Goal: Find contact information: Find contact information

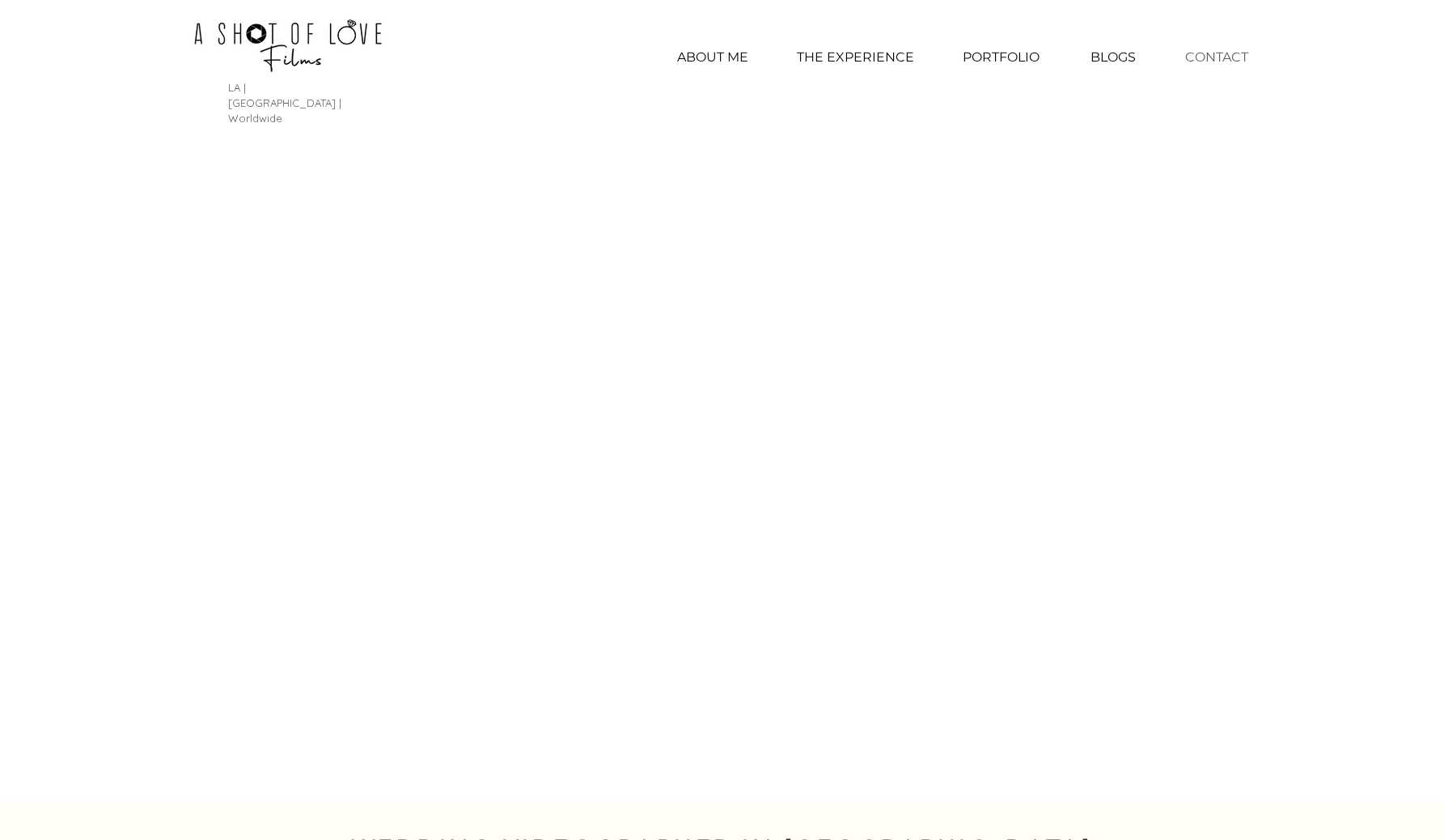
click at [1213, 60] on p "CONTACT" at bounding box center [1216, 58] width 79 height 41
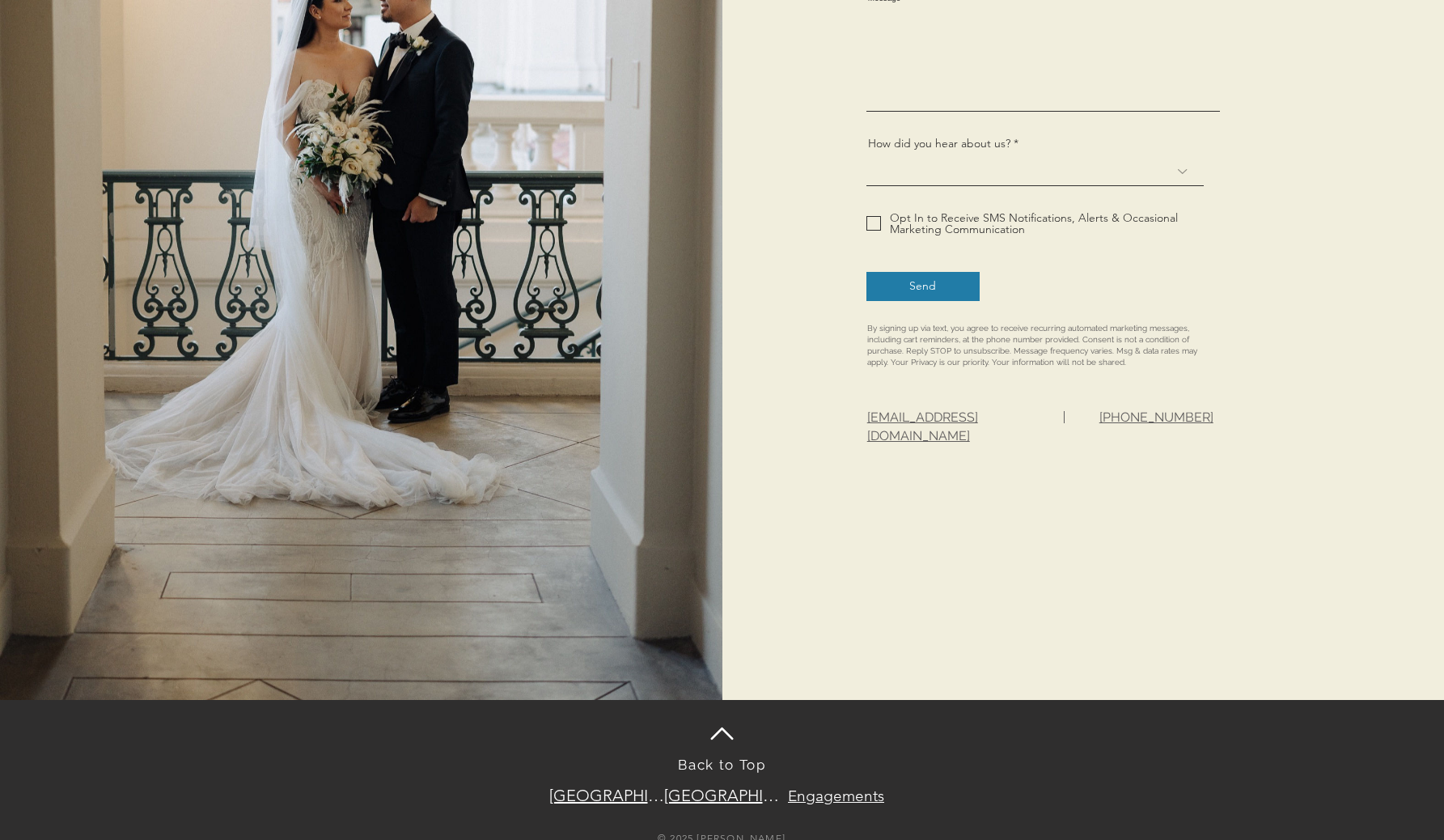
scroll to position [878, 0]
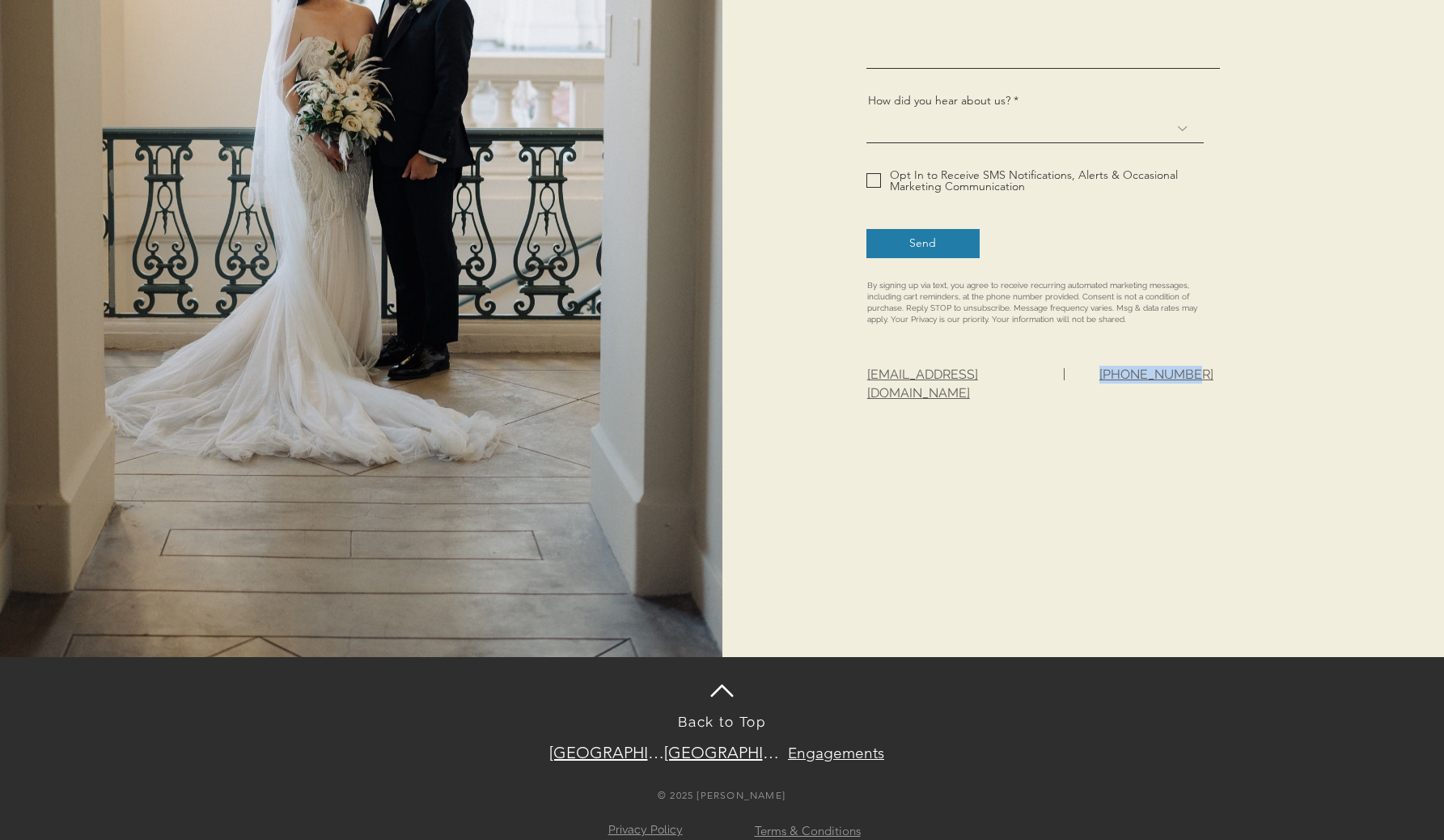
drag, startPoint x: 1181, startPoint y: 362, endPoint x: 1102, endPoint y: 365, distance: 79.1
click at [1102, 365] on p "[PHONE_NUMBER]" at bounding box center [1170, 374] width 140 height 18
copy span "[PHONE_NUMBER]"
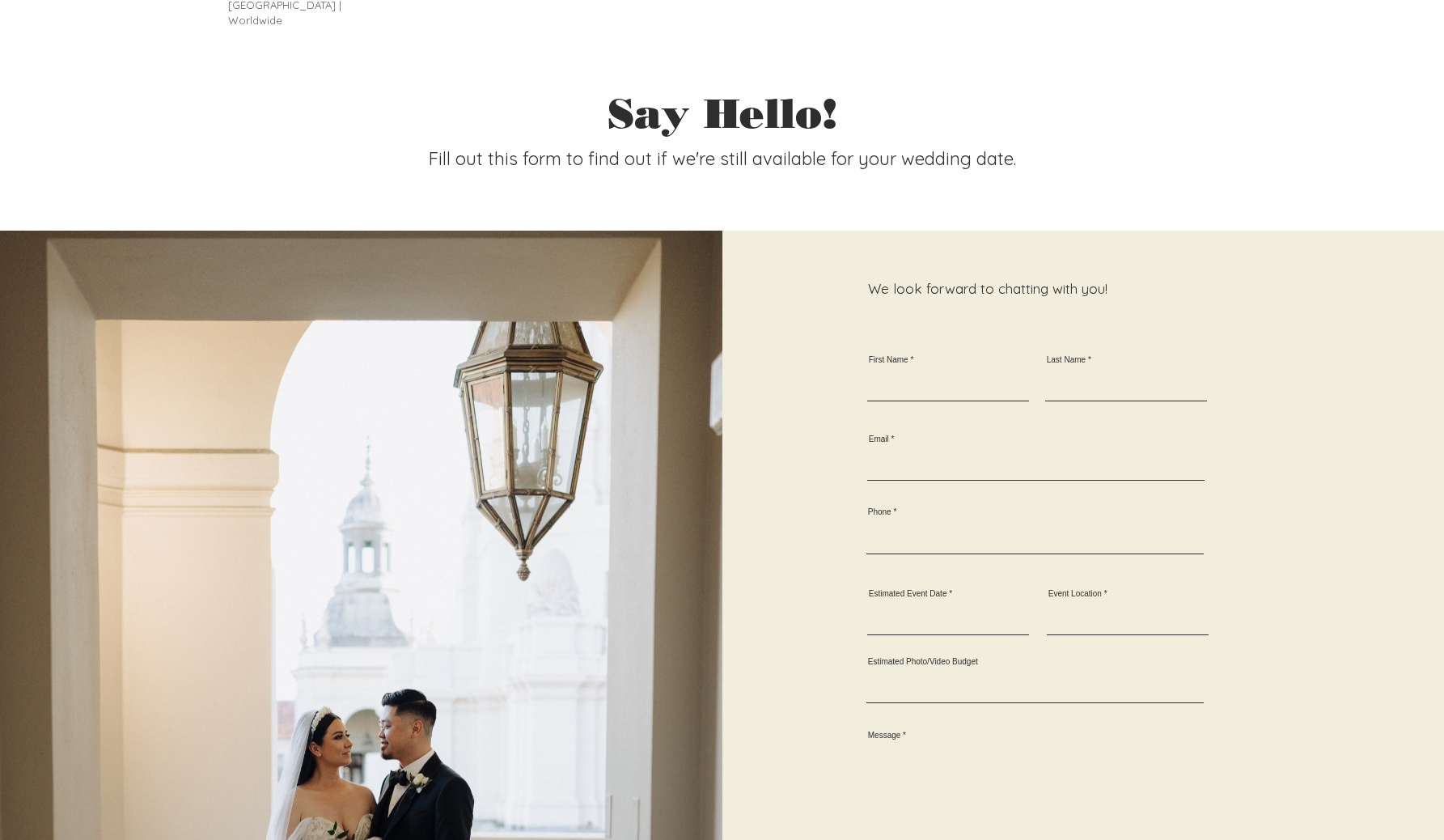
scroll to position [0, 0]
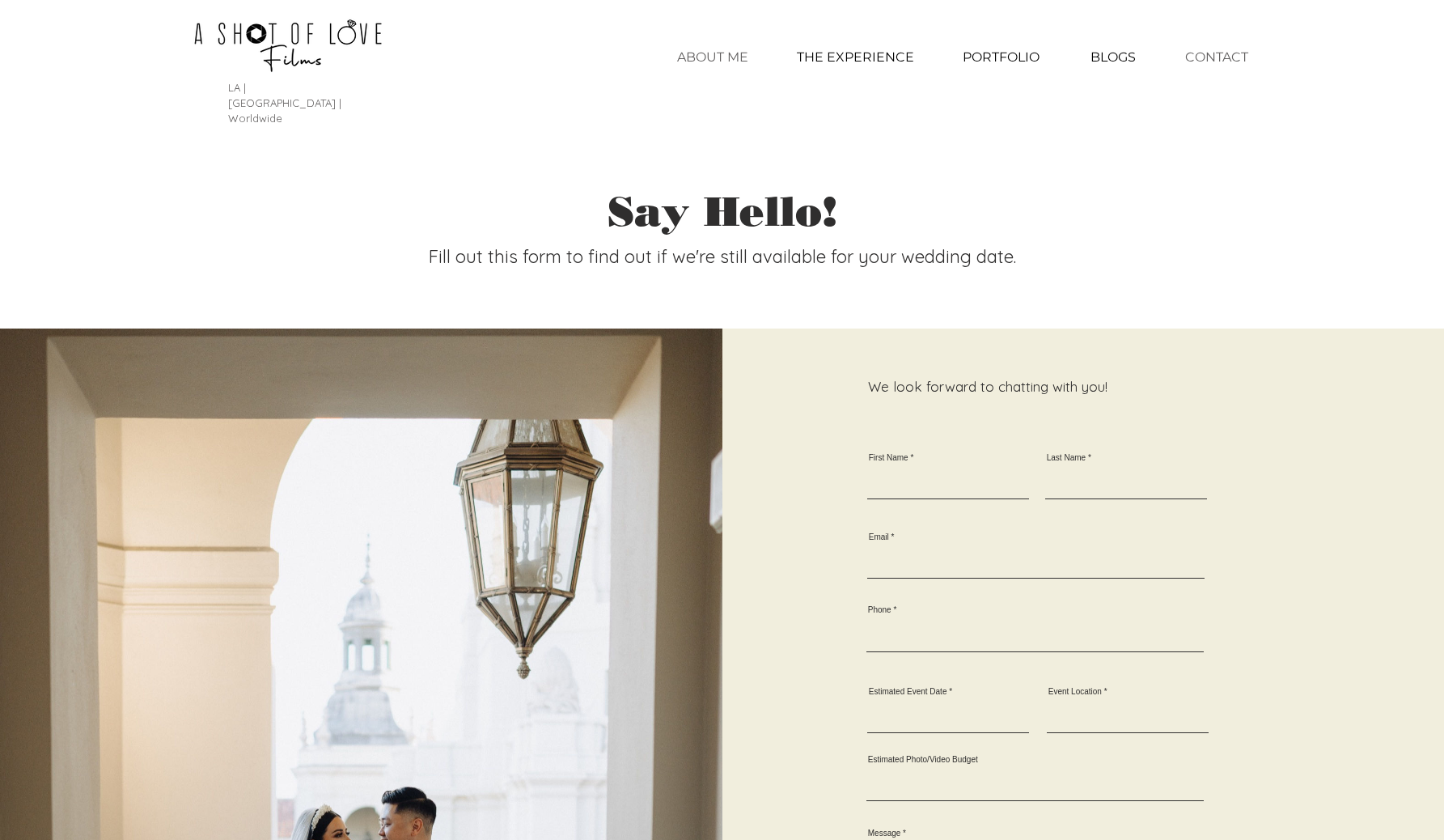
click at [724, 57] on p "ABOUT ME" at bounding box center [712, 58] width 88 height 41
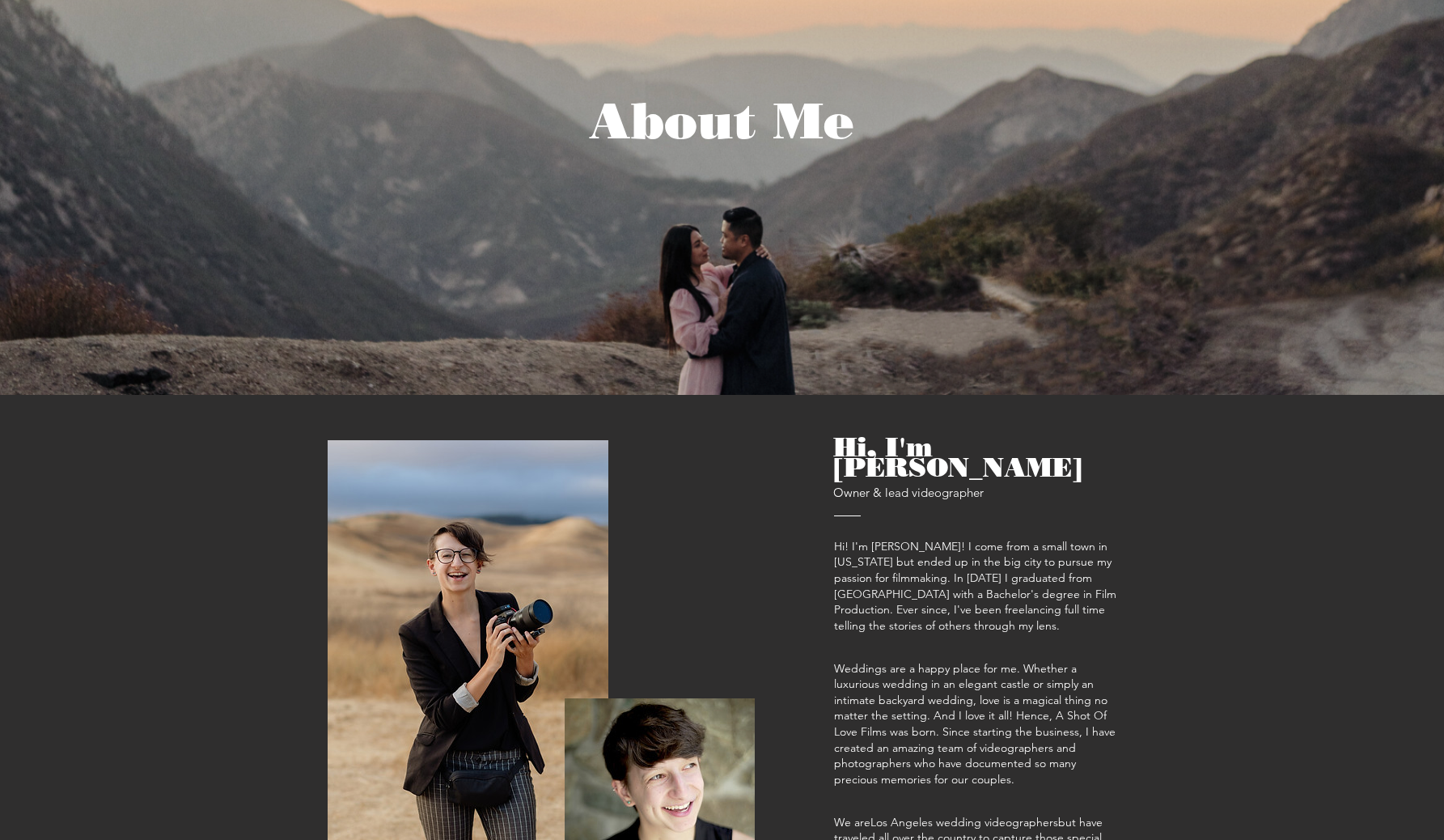
scroll to position [228, 0]
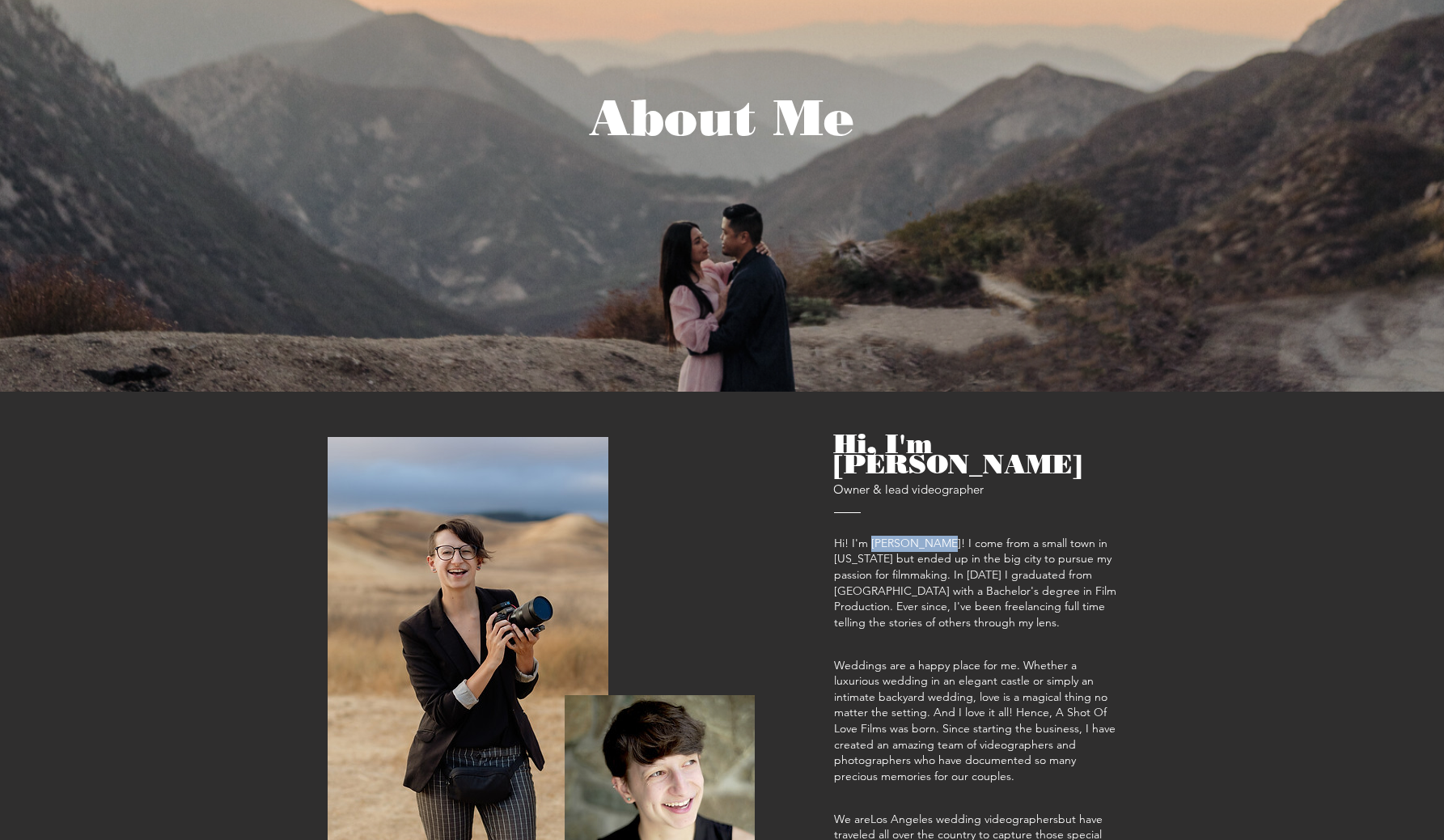
drag, startPoint x: 869, startPoint y: 492, endPoint x: 921, endPoint y: 493, distance: 52.0
click at [921, 536] on span "Hi! I'm [PERSON_NAME]! I come from a small town in [US_STATE] but ended up in t…" at bounding box center [976, 583] width 282 height 94
copy span "[PERSON_NAME]"
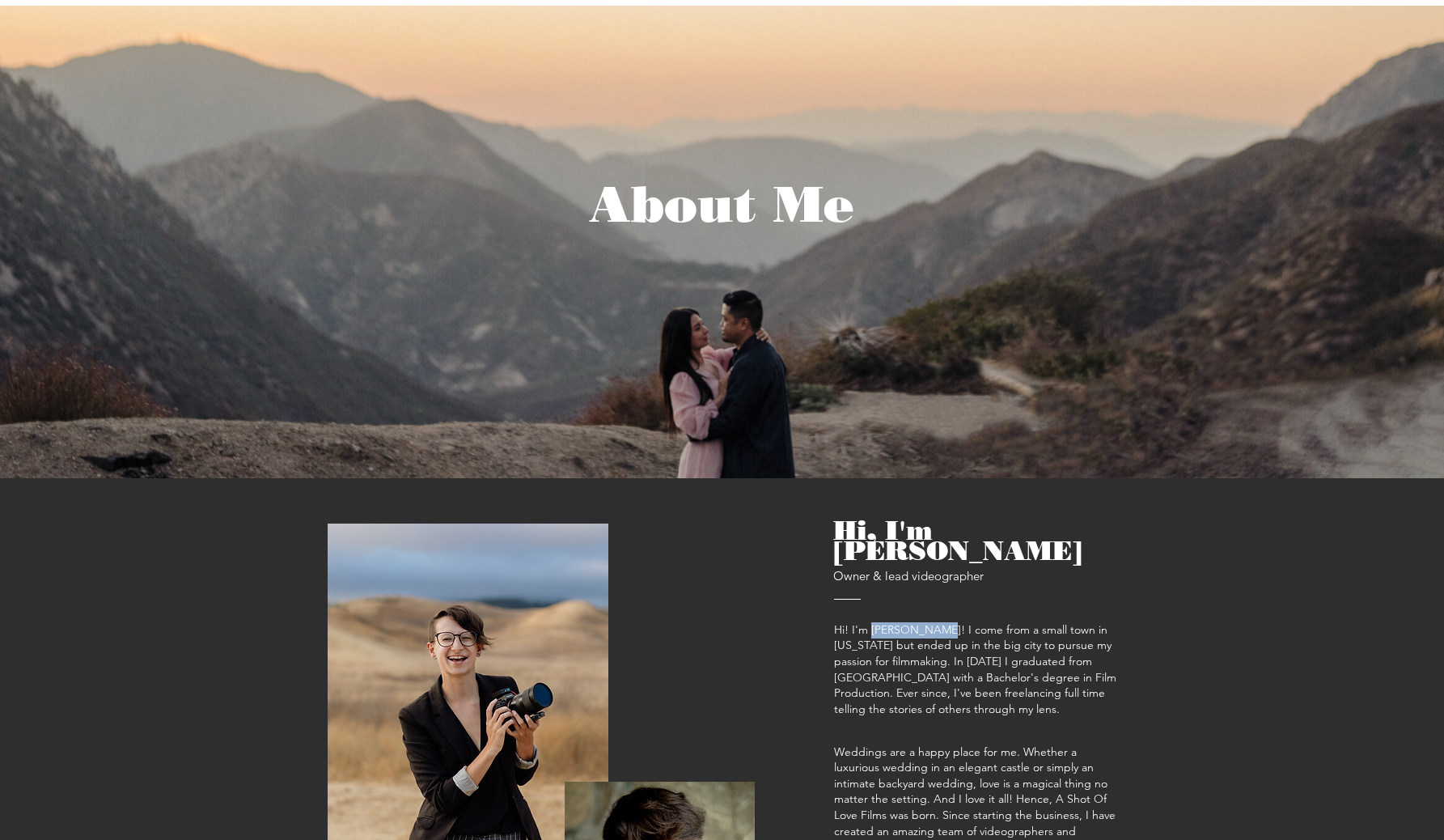
scroll to position [0, 0]
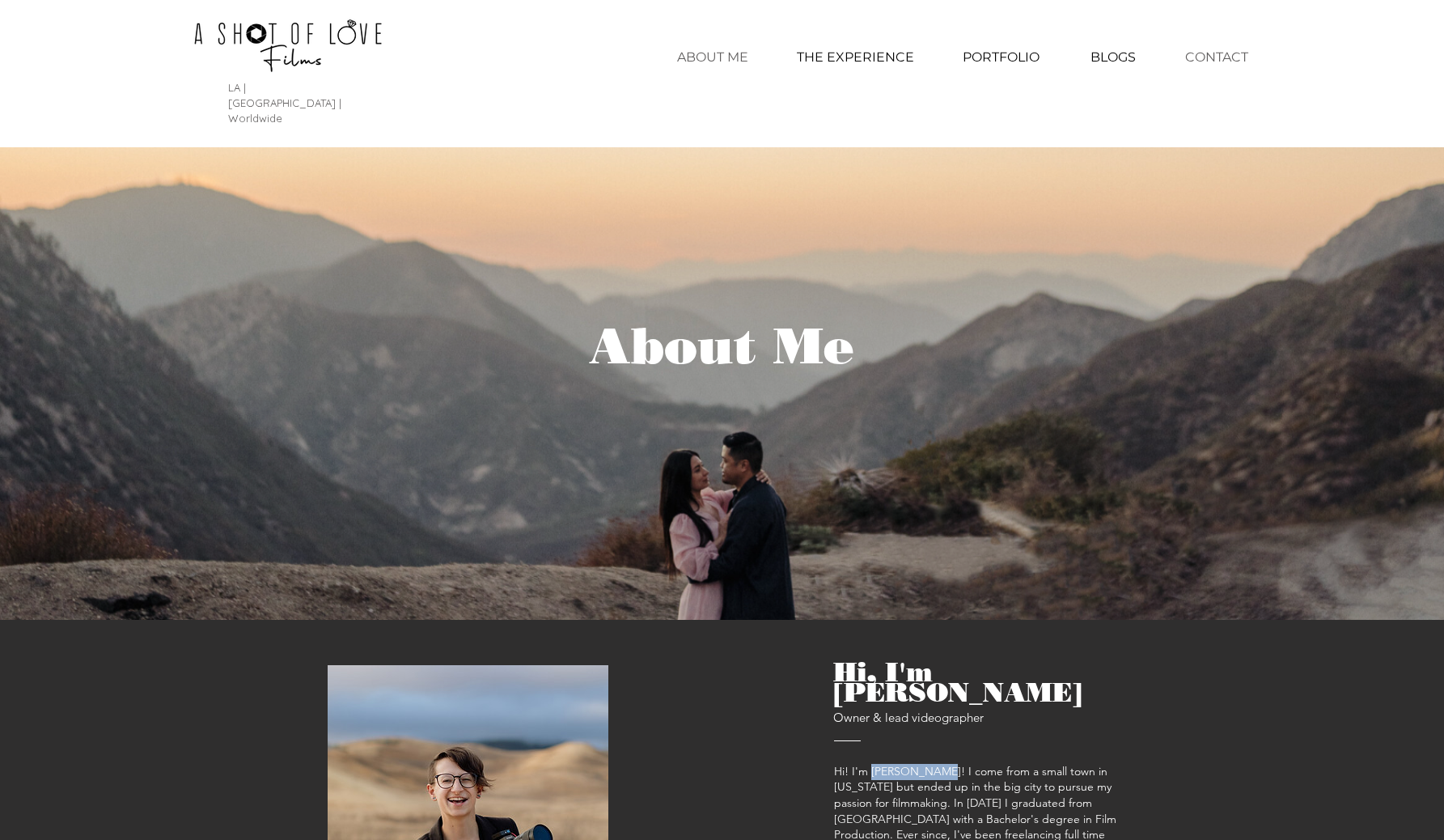
click at [1216, 66] on p "CONTACT" at bounding box center [1216, 58] width 79 height 41
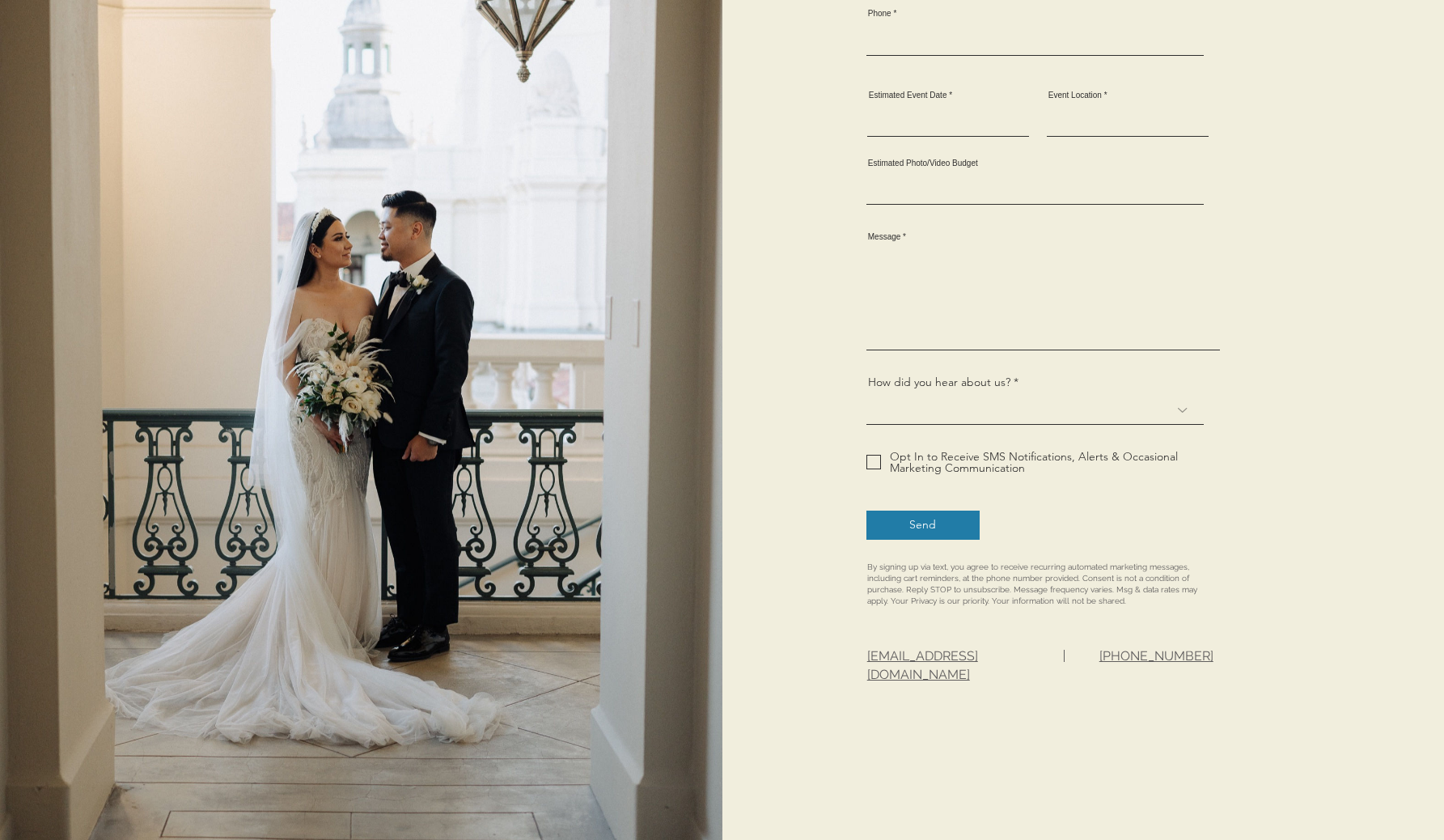
scroll to position [878, 0]
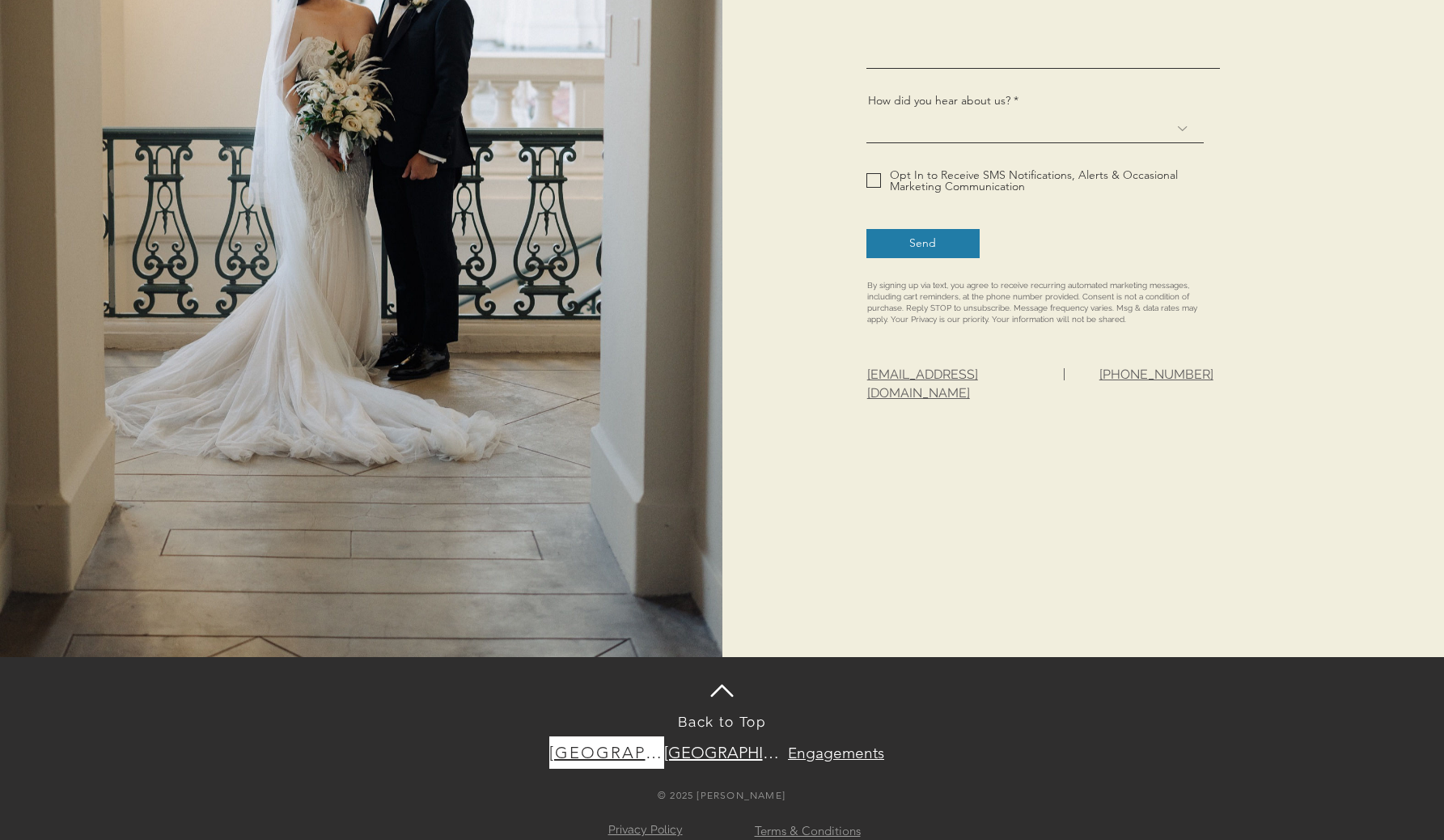
click at [611, 742] on span "[GEOGRAPHIC_DATA]" at bounding box center [607, 752] width 115 height 20
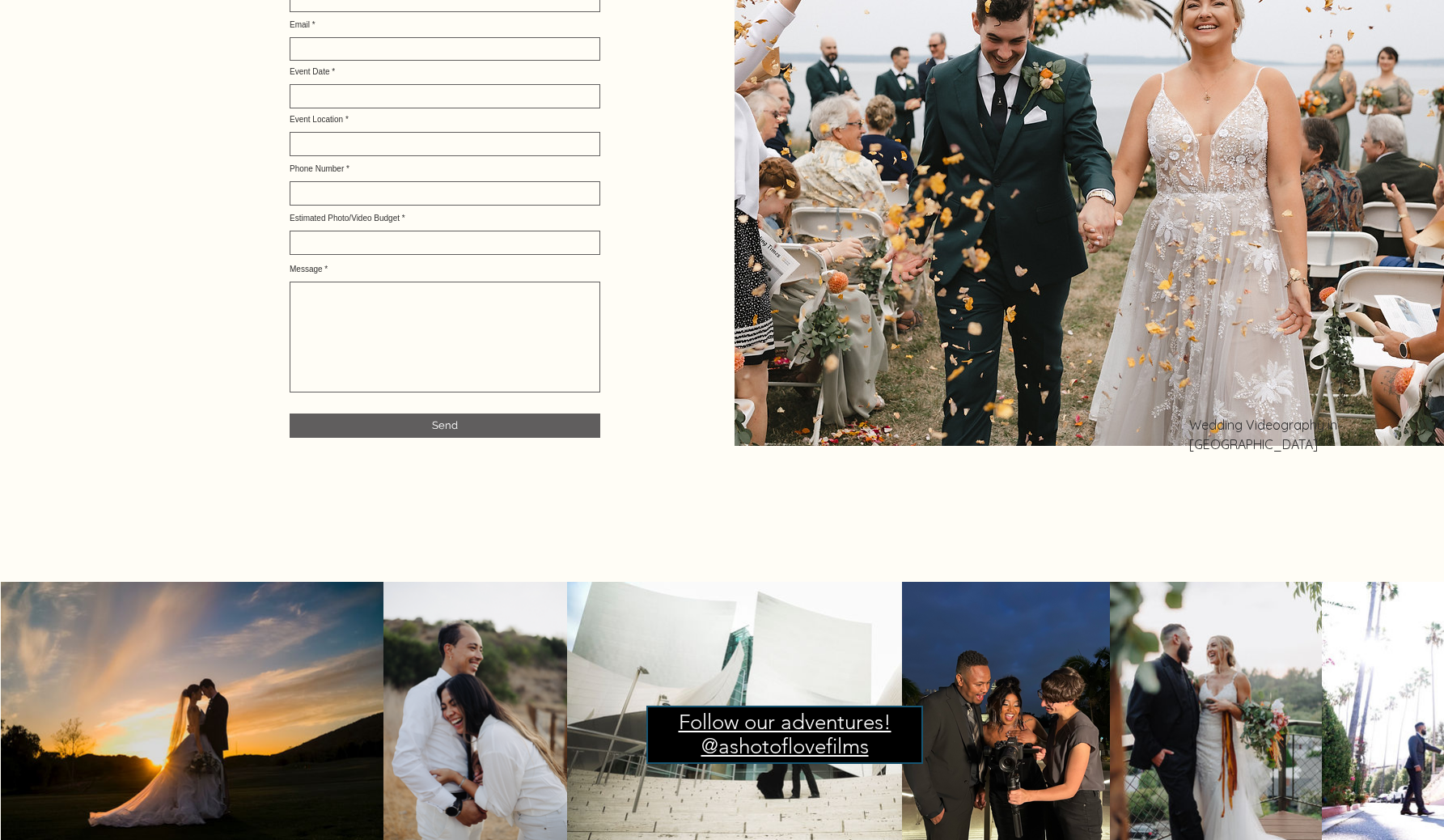
scroll to position [7895, 0]
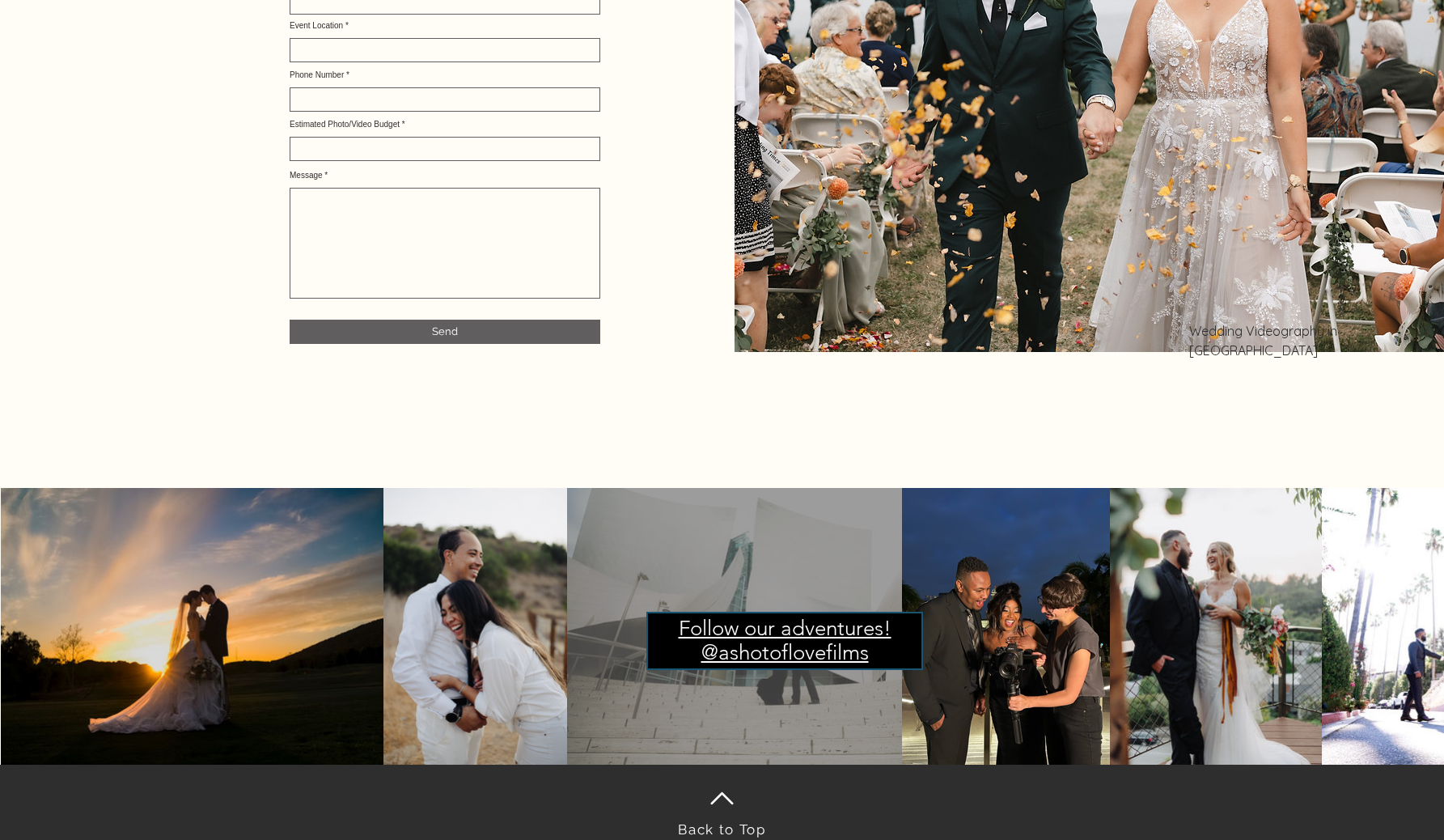
click at [725, 533] on div at bounding box center [734, 626] width 287 height 230
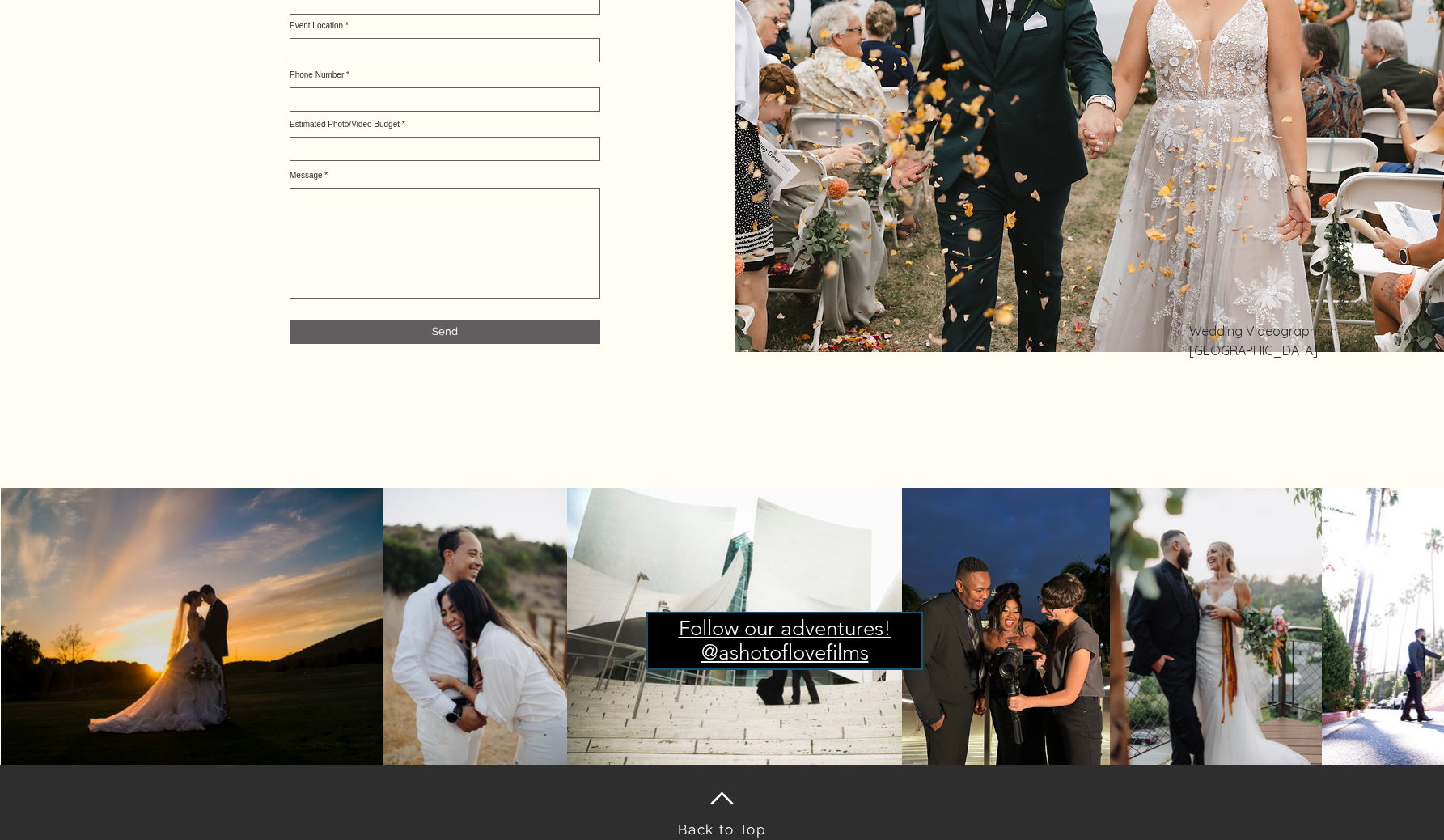
click at [742, 616] on span "Follow our adventures! @ashotoflovefilms" at bounding box center [785, 640] width 213 height 50
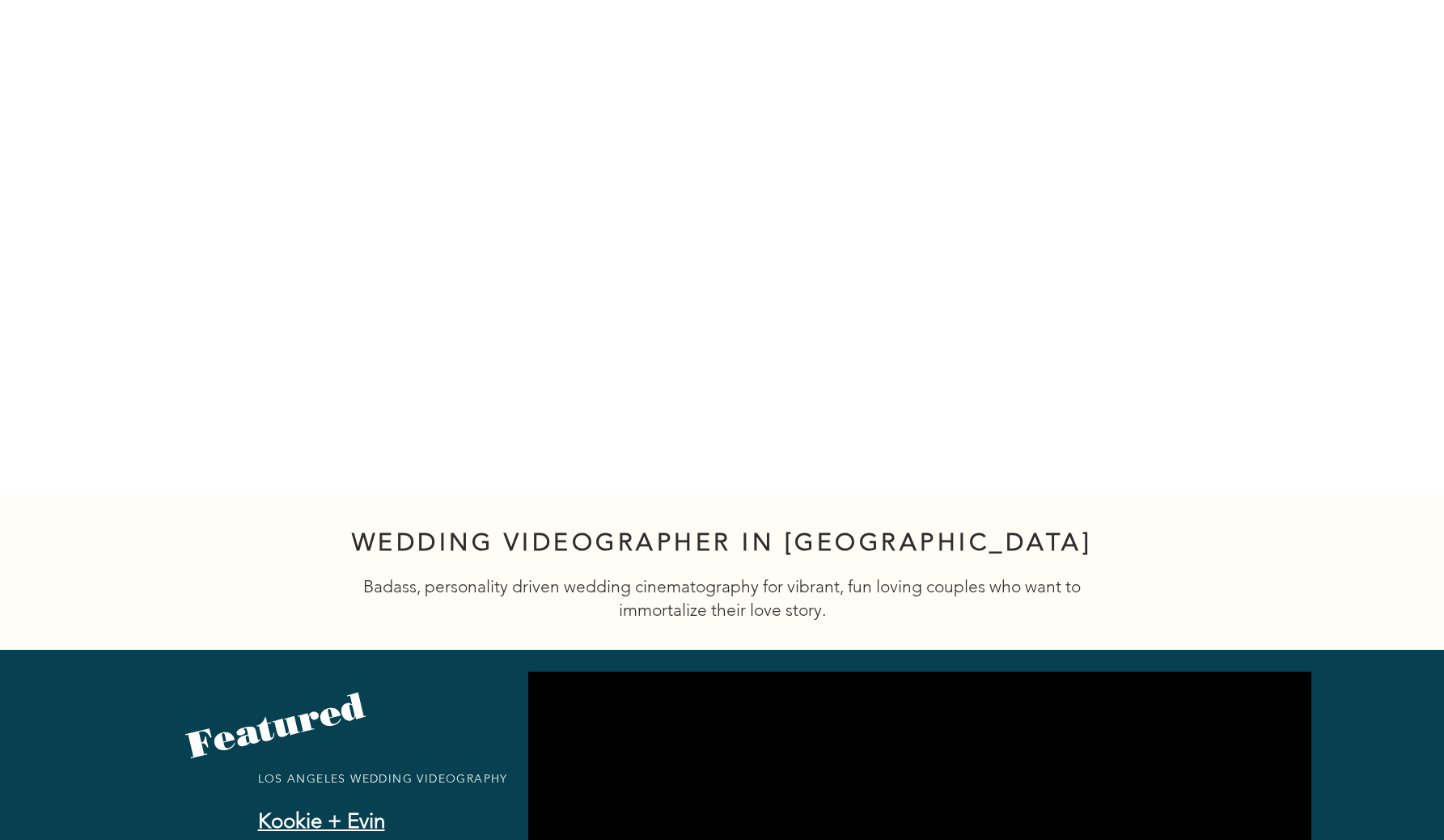
scroll to position [0, 0]
